Goal: Find specific fact: Find specific fact

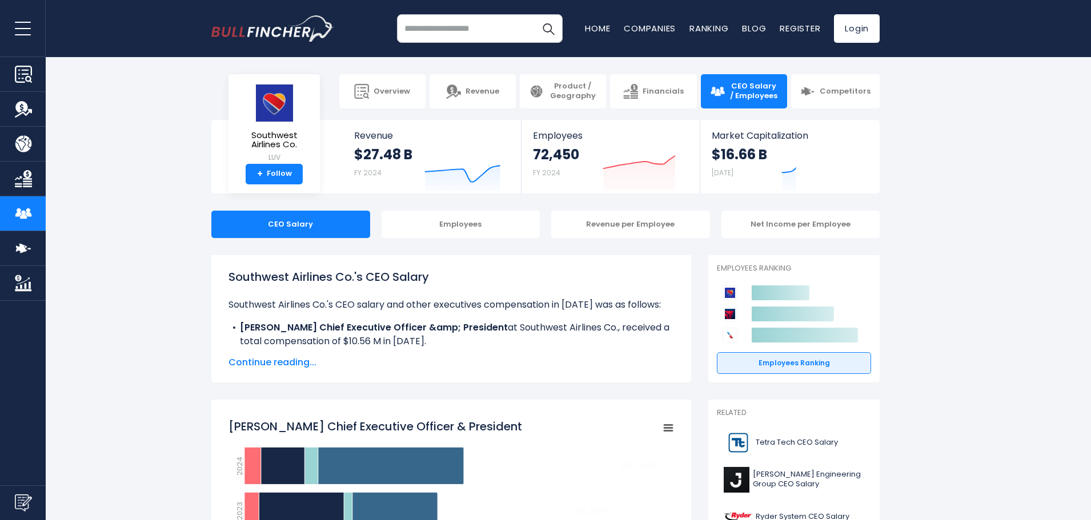
click at [280, 302] on p "Southwest Airlines Co.'s CEO salary and other executives compensation in [DATE]…" at bounding box center [450, 305] width 445 height 14
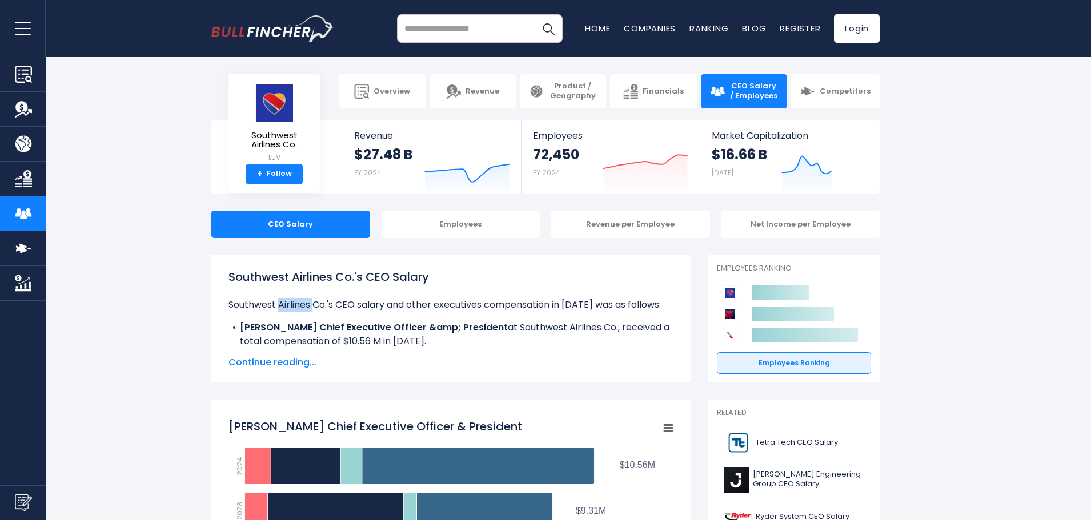
click at [280, 302] on p "Southwest Airlines Co.'s CEO salary and other executives compensation in [DATE]…" at bounding box center [450, 305] width 445 height 14
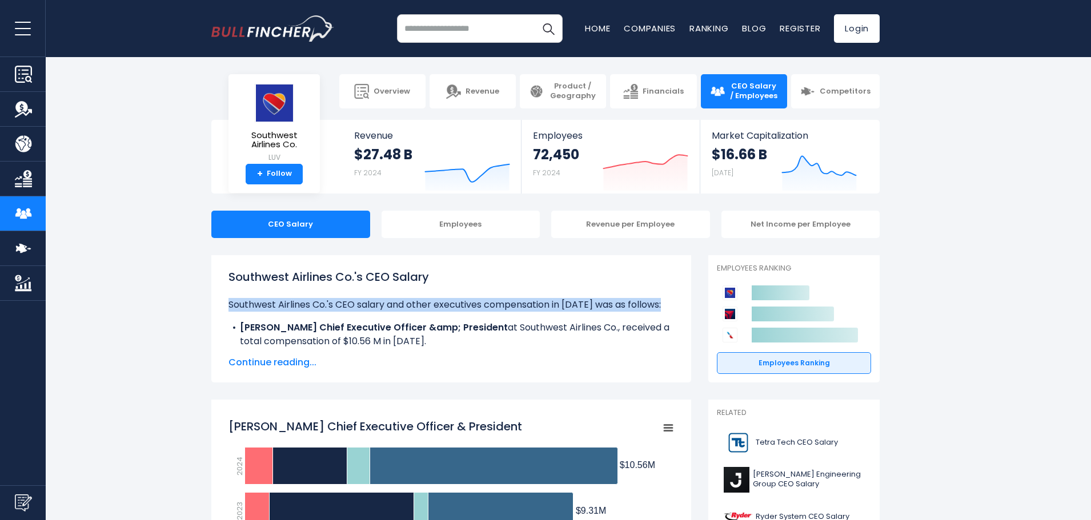
click at [280, 302] on p "Southwest Airlines Co.'s CEO salary and other executives compensation in [DATE]…" at bounding box center [450, 305] width 445 height 14
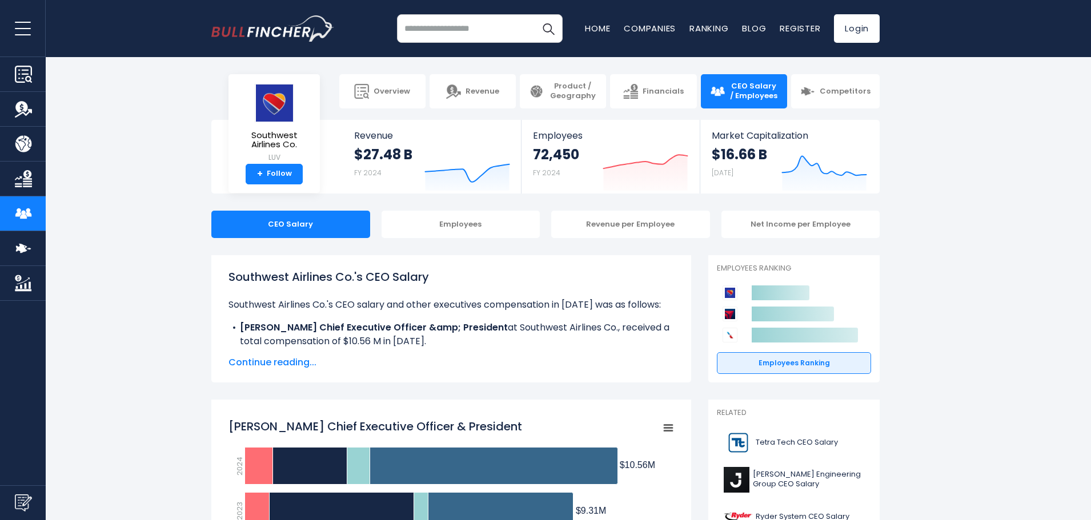
click at [352, 339] on li "[PERSON_NAME] Chief Executive Officer &amp; President at Southwest Airlines Co.…" at bounding box center [450, 334] width 445 height 27
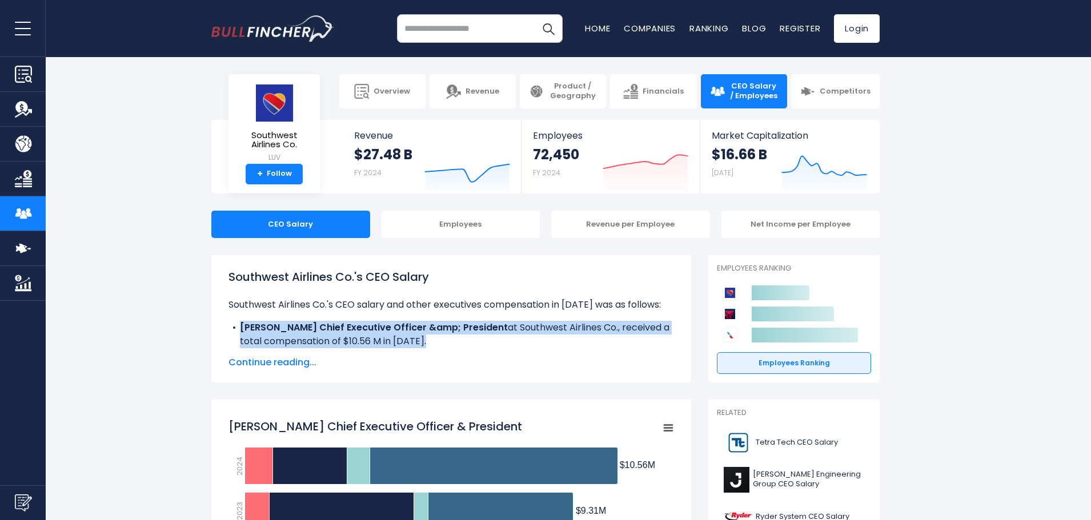
click at [352, 339] on li "[PERSON_NAME] Chief Executive Officer &amp; President at Southwest Airlines Co.…" at bounding box center [450, 334] width 445 height 27
click at [393, 336] on li "[PERSON_NAME] Chief Executive Officer &amp; President at Southwest Airlines Co.…" at bounding box center [450, 334] width 445 height 27
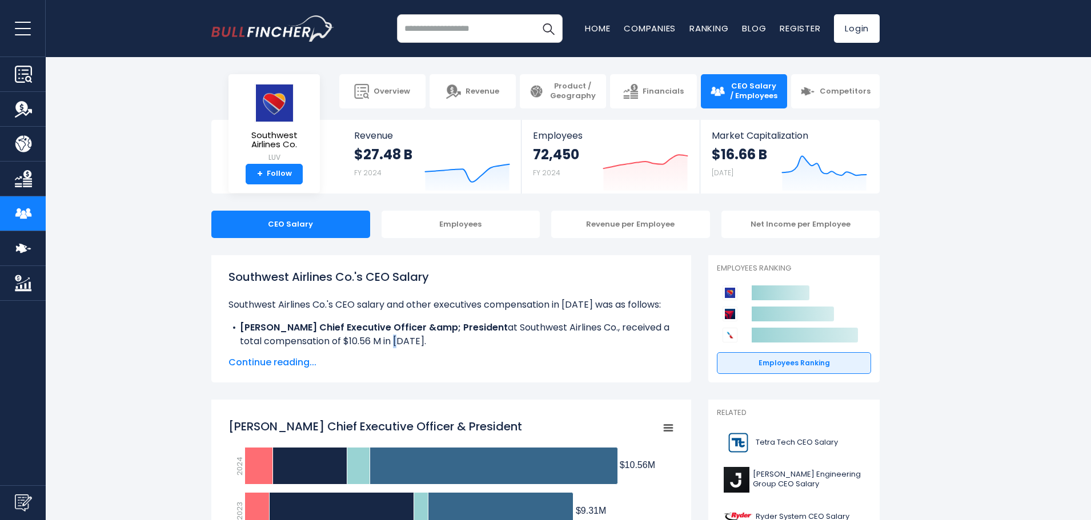
click at [393, 336] on li "[PERSON_NAME] Chief Executive Officer &amp; President at Southwest Airlines Co.…" at bounding box center [450, 334] width 445 height 27
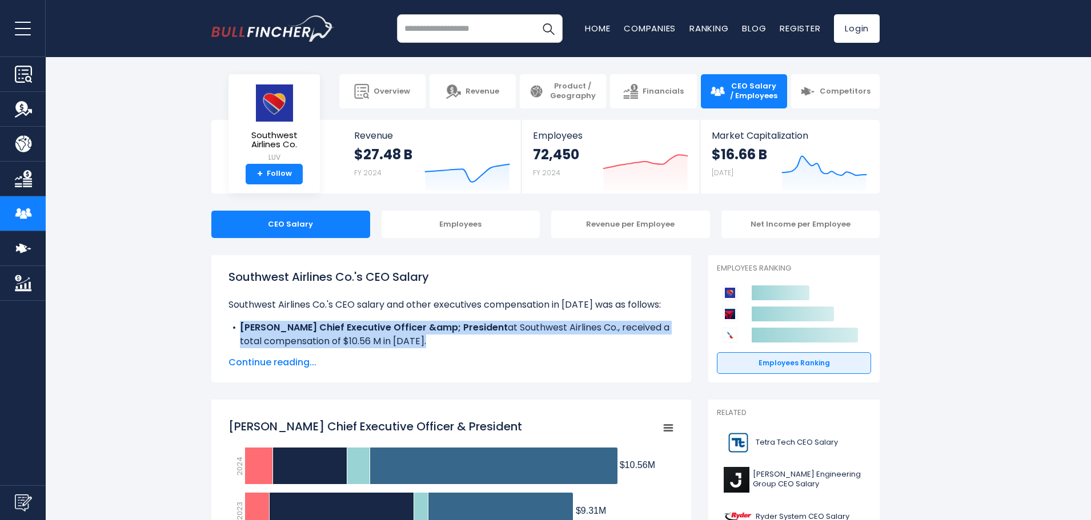
click at [393, 336] on li "[PERSON_NAME] Chief Executive Officer &amp; President at Southwest Airlines Co.…" at bounding box center [450, 334] width 445 height 27
click at [408, 342] on li "[PERSON_NAME] Chief Executive Officer &amp; President at Southwest Airlines Co.…" at bounding box center [450, 334] width 445 height 27
drag, startPoint x: 436, startPoint y: 340, endPoint x: 224, endPoint y: 325, distance: 212.3
click at [224, 325] on div "Southwest Airlines Co.'s CEO Salary Southwest Airlines Co.'s CEO salary and oth…" at bounding box center [451, 318] width 480 height 127
click at [267, 331] on b "[PERSON_NAME] Chief Executive Officer &amp; President" at bounding box center [374, 327] width 268 height 13
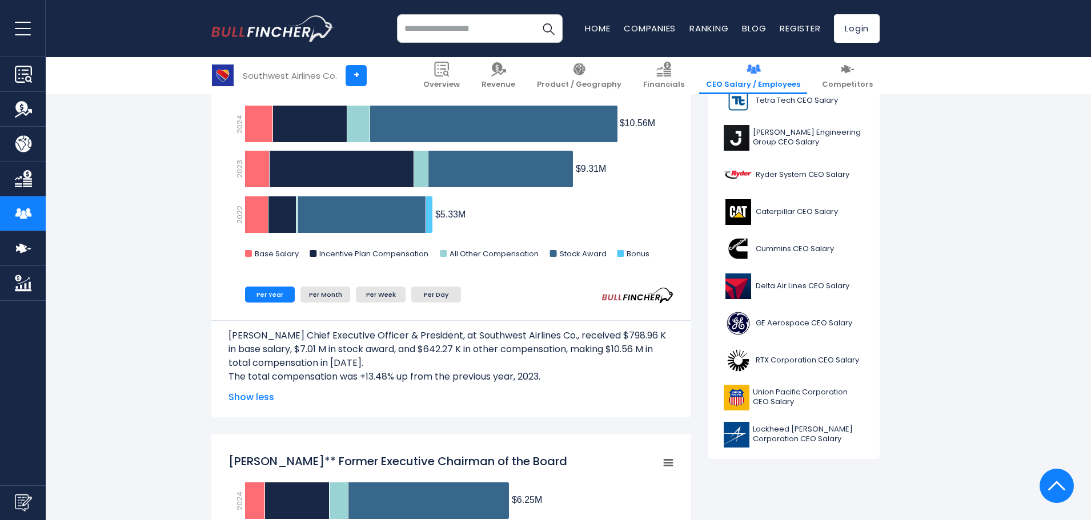
scroll to position [343, 0]
